Goal: Transaction & Acquisition: Purchase product/service

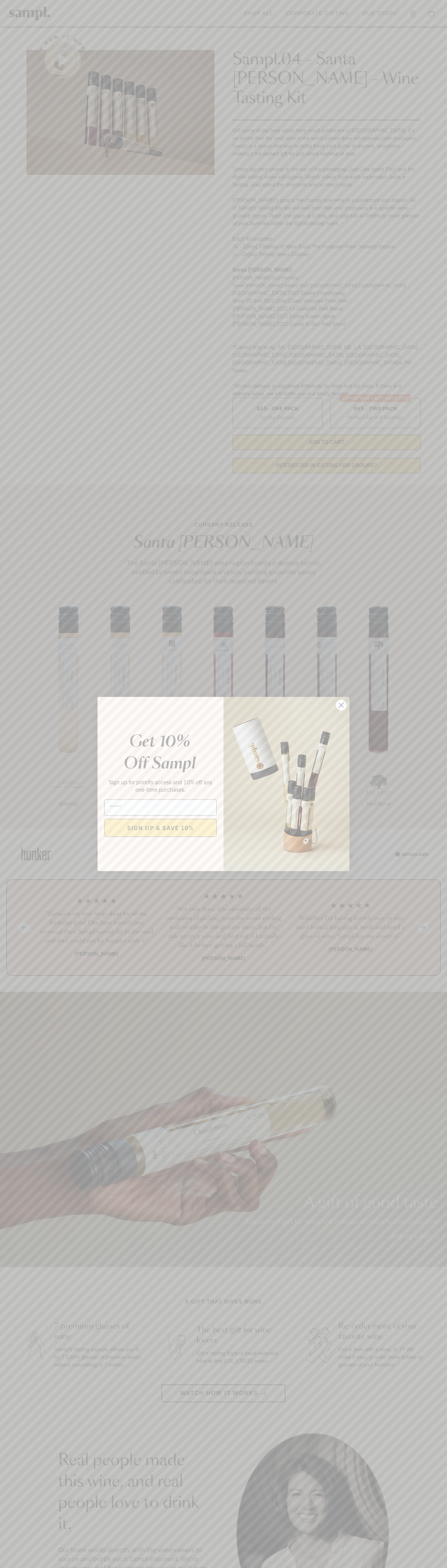
click at [341, 705] on icon "Close dialog" at bounding box center [341, 705] width 4 height 4
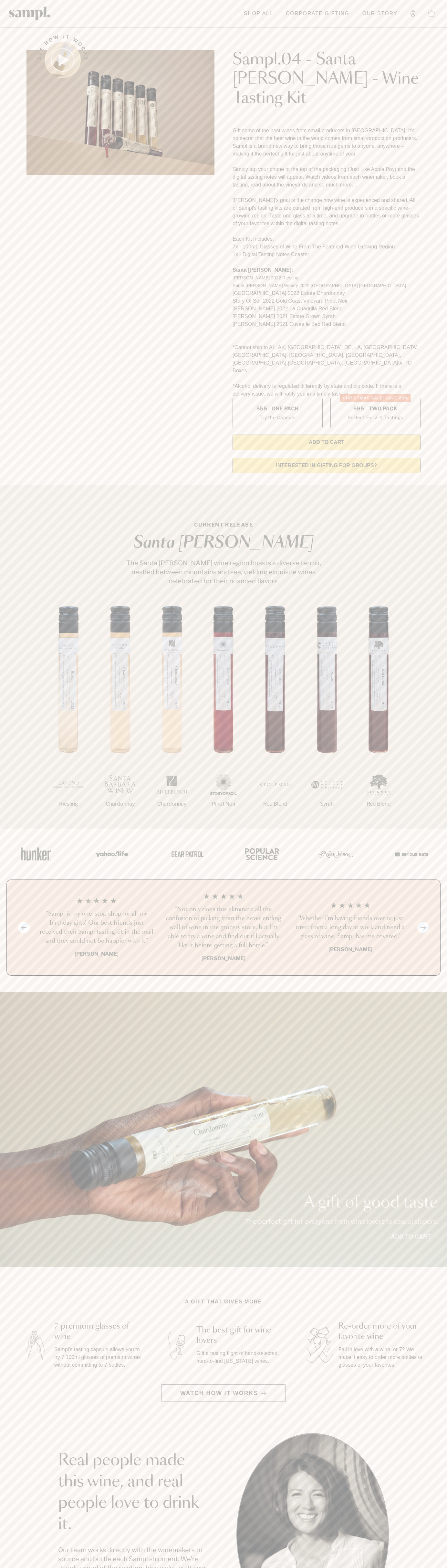
click at [113, 22] on header "Toggle navigation menu Shop All Corporate Gifting Our Story Account Story Shop …" at bounding box center [224, 13] width 447 height 27
click at [422, 909] on div "Previous slide Next slide “Not only does this eliminate all the confusion of pi…" at bounding box center [224, 928] width 434 height 96
click at [258, 1567] on html "Skip to main content Toggle navigation menu Shop All Corporate Gifting Our Stor…" at bounding box center [224, 1304] width 447 height 2608
click at [12, 840] on li at bounding box center [37, 854] width 60 height 28
click at [375, 398] on label "Christmas SALE! Save 20% $95 - Two Pack Perfect For 2-4 Tastings" at bounding box center [375, 413] width 90 height 30
